Goal: Information Seeking & Learning: Compare options

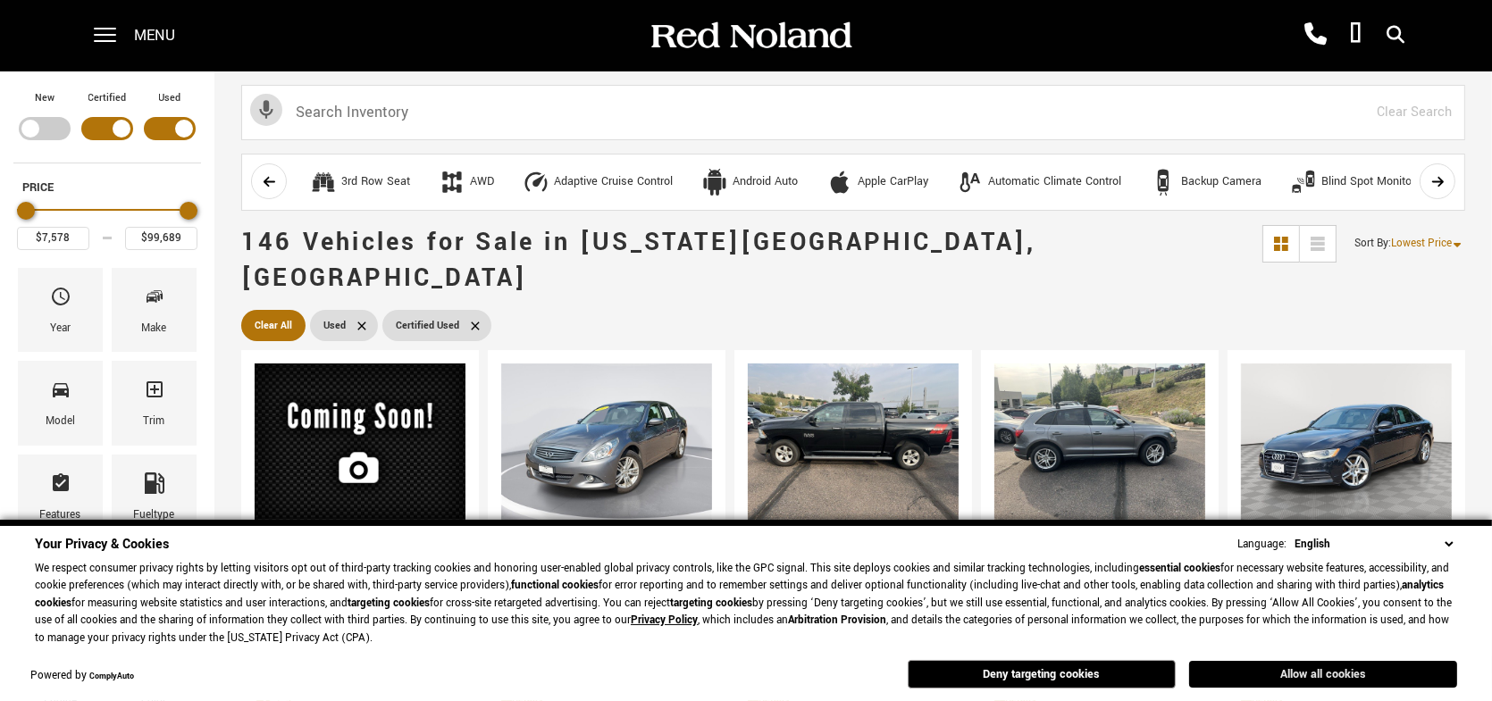
click at [1242, 671] on button "Allow all cookies" at bounding box center [1323, 674] width 268 height 27
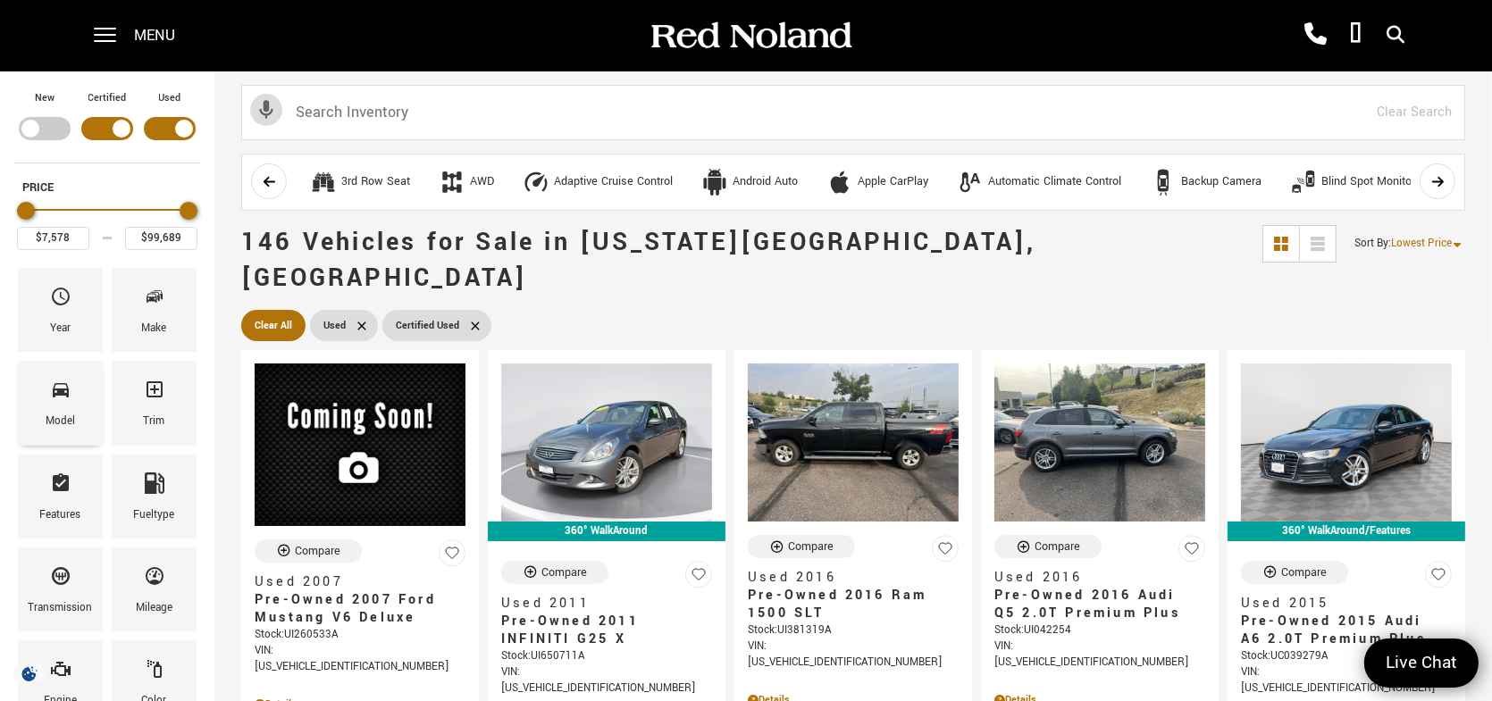
click at [56, 405] on span "Model" at bounding box center [60, 393] width 21 height 38
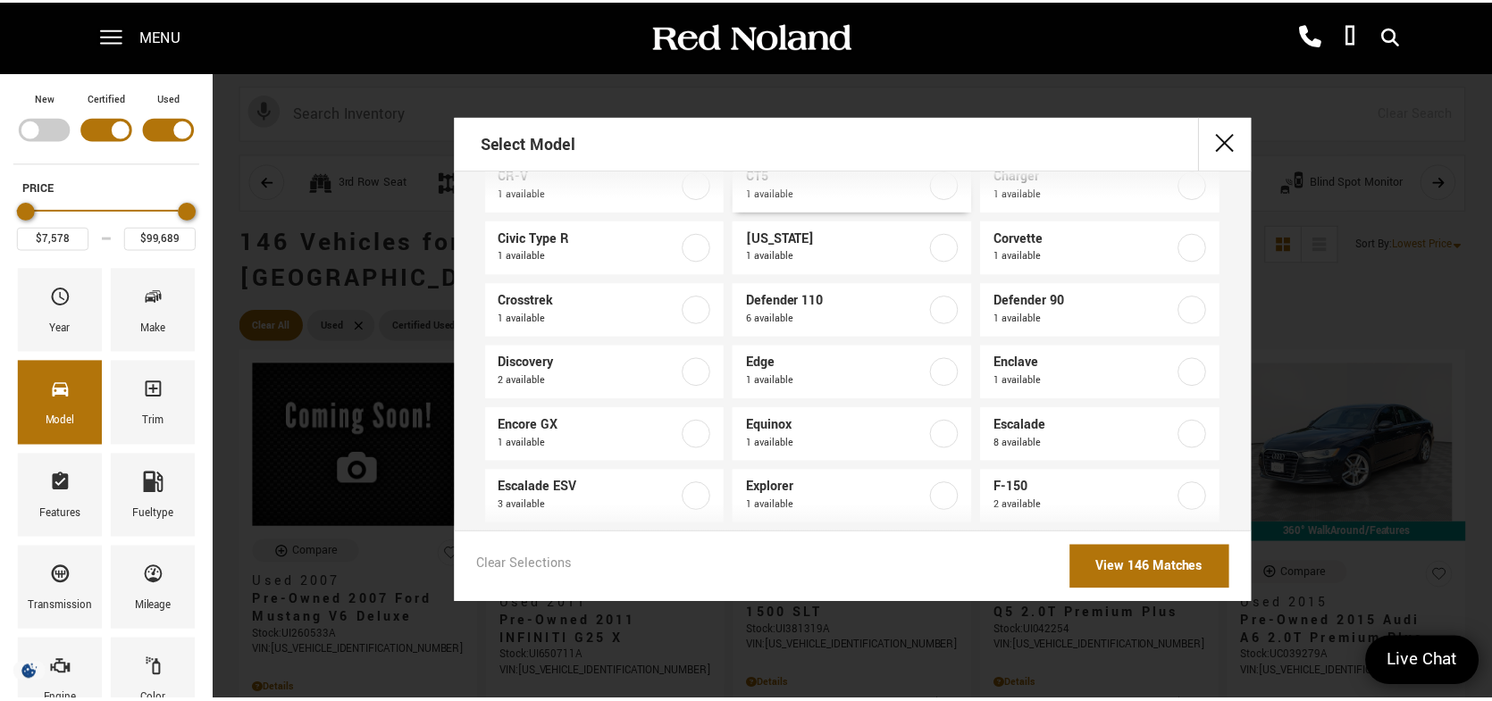
scroll to position [357, 0]
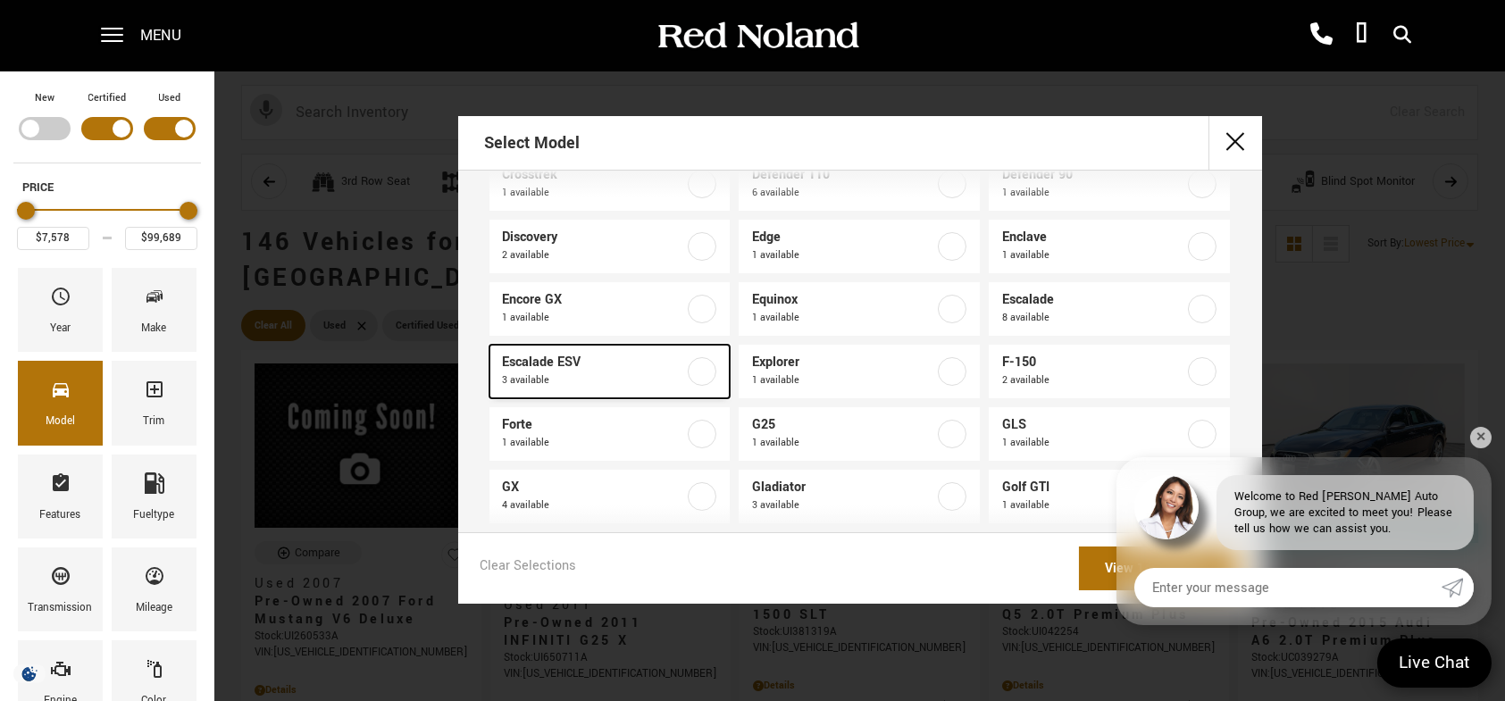
click at [531, 354] on span "Escalade ESV" at bounding box center [594, 363] width 182 height 18
type input "$60,189"
type input "$90,189"
checkbox input "true"
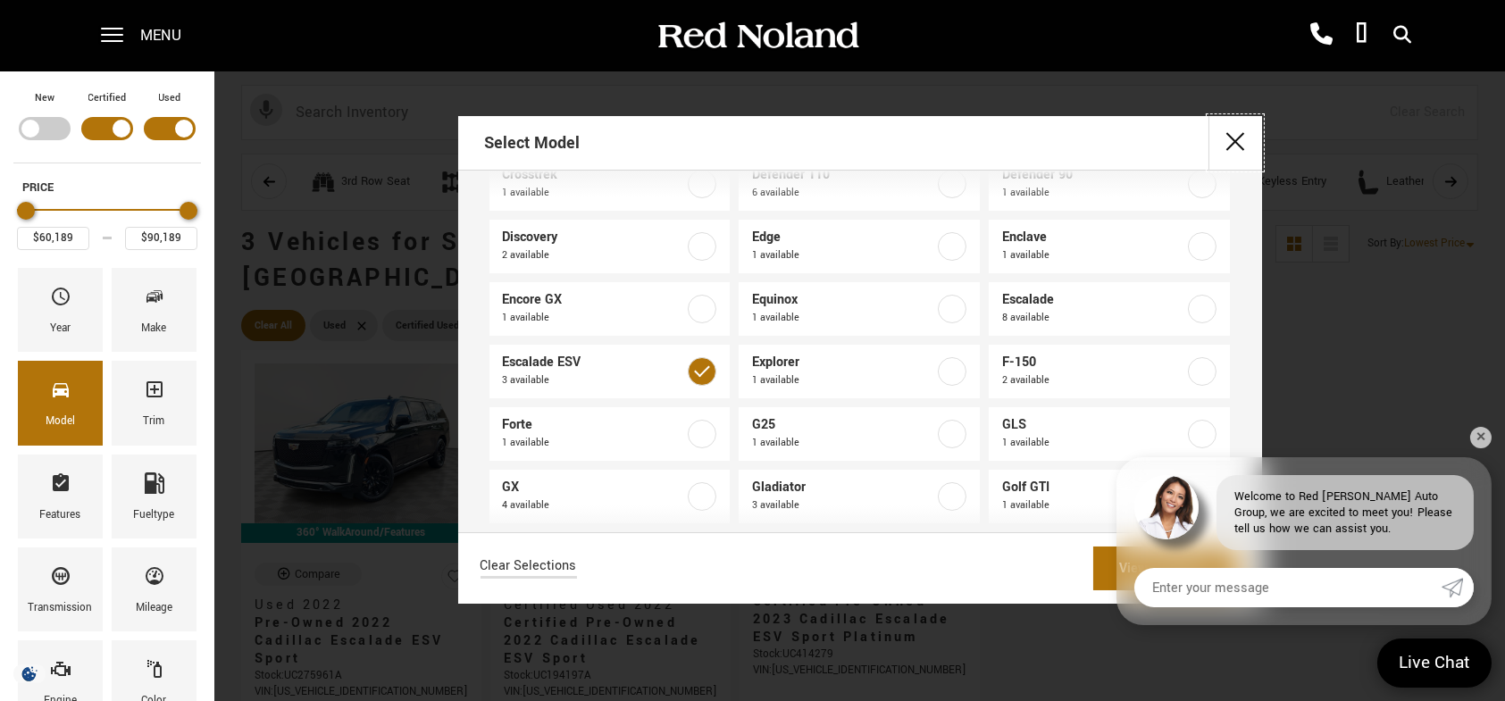
click at [1225, 140] on button "close" at bounding box center [1235, 143] width 54 height 54
